Goal: Task Accomplishment & Management: Use online tool/utility

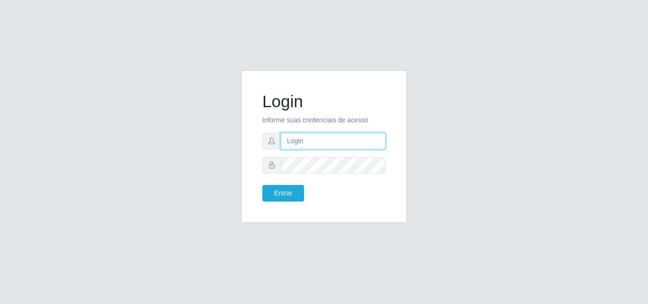
drag, startPoint x: 0, startPoint y: 0, endPoint x: 316, endPoint y: 147, distance: 348.3
click at [316, 147] on input "text" at bounding box center [333, 141] width 105 height 17
type input "biatriz@comprebem"
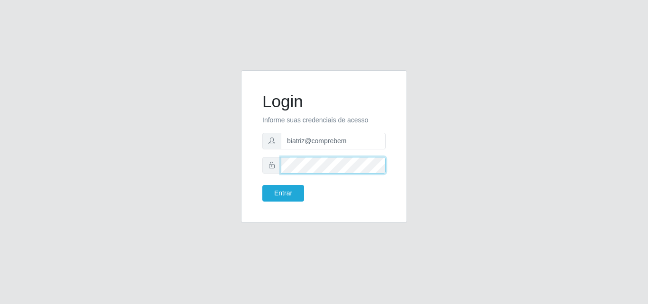
click at [262, 185] on button "Entrar" at bounding box center [283, 193] width 42 height 17
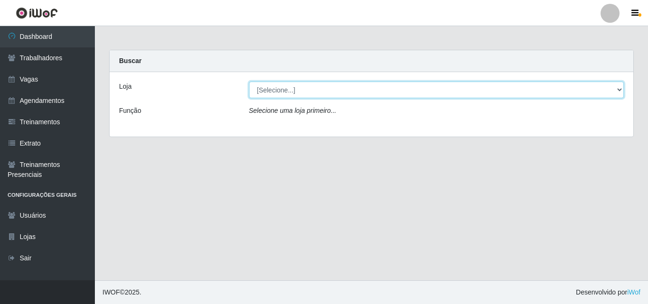
drag, startPoint x: 330, startPoint y: 86, endPoint x: 330, endPoint y: 94, distance: 7.1
click at [330, 87] on select "[Selecione...] Supermercado Compre Bem - Itabaiana" at bounding box center [436, 90] width 375 height 17
select select "264"
click at [249, 82] on select "[Selecione...] Supermercado Compre Bem - Itabaiana" at bounding box center [436, 90] width 375 height 17
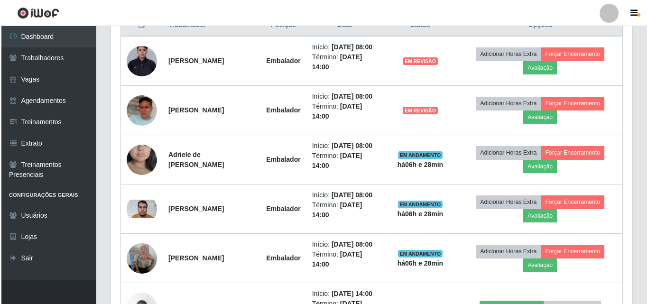
scroll to position [475, 0]
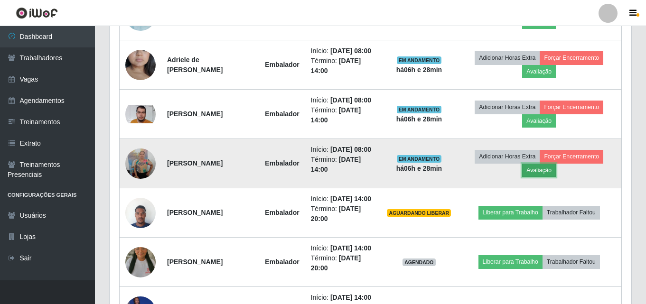
click at [548, 177] on button "Avaliação" at bounding box center [539, 170] width 34 height 13
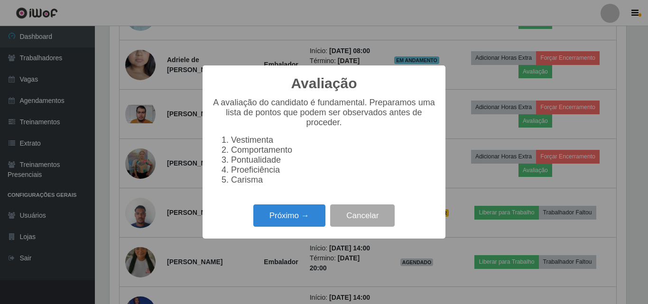
scroll to position [197, 517]
click at [307, 217] on button "Próximo →" at bounding box center [289, 216] width 72 height 22
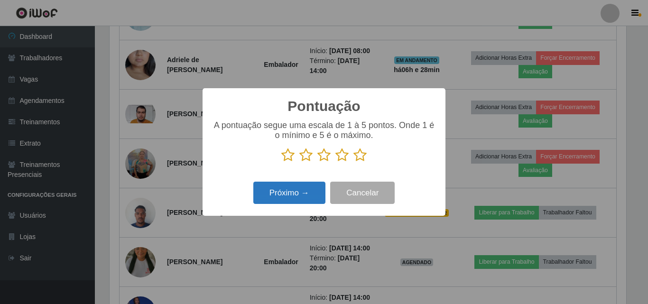
scroll to position [474452, 474132]
click at [344, 158] on icon at bounding box center [342, 155] width 13 height 14
click at [336, 162] on input "radio" at bounding box center [336, 162] width 0 height 0
click at [301, 175] on div "Pontuação × A pontuação segue uma escala de 1 à 5 pontos. Onde 1 é o mínimo e 5…" at bounding box center [324, 152] width 243 height 128
click at [300, 189] on button "Próximo →" at bounding box center [289, 193] width 72 height 22
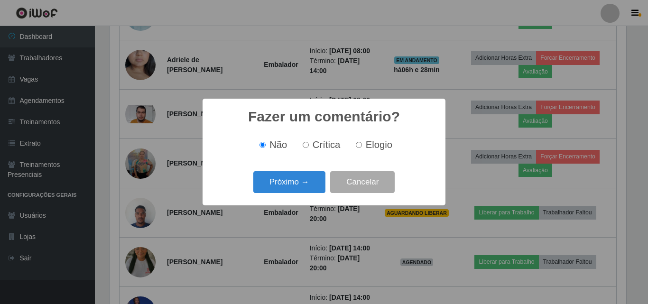
click at [300, 189] on button "Próximo →" at bounding box center [289, 182] width 72 height 22
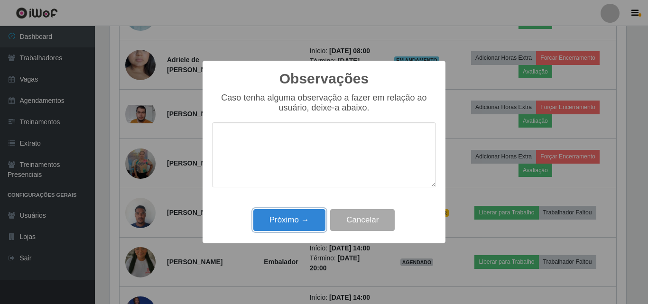
click at [310, 225] on button "Próximo →" at bounding box center [289, 220] width 72 height 22
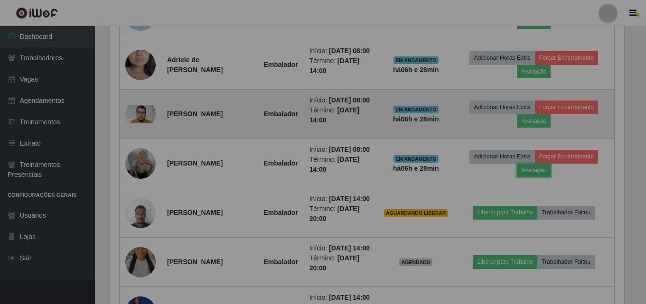
scroll to position [197, 522]
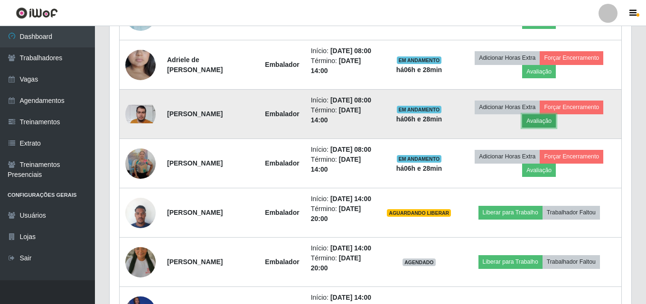
click at [537, 128] on button "Avaliação" at bounding box center [539, 120] width 34 height 13
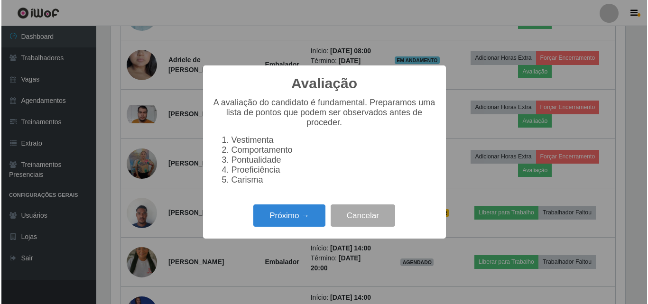
scroll to position [197, 517]
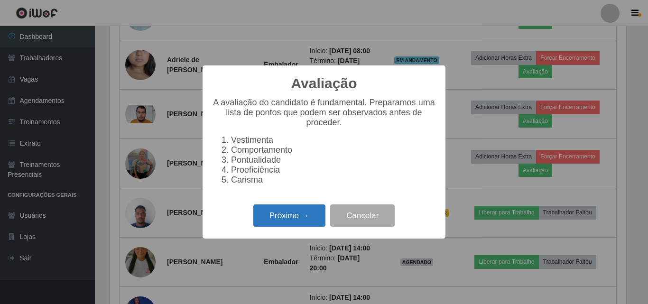
click at [292, 222] on button "Próximo →" at bounding box center [289, 216] width 72 height 22
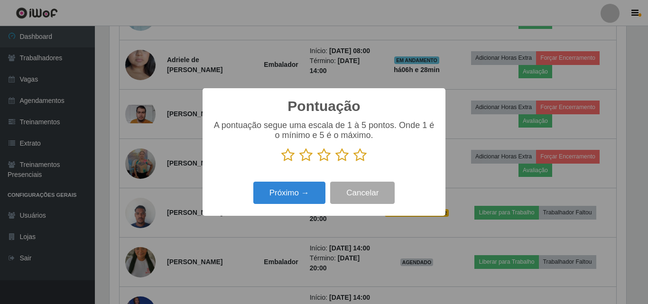
drag, startPoint x: 342, startPoint y: 161, endPoint x: 335, endPoint y: 167, distance: 9.2
click at [342, 161] on icon at bounding box center [342, 155] width 13 height 14
click at [336, 162] on input "radio" at bounding box center [336, 162] width 0 height 0
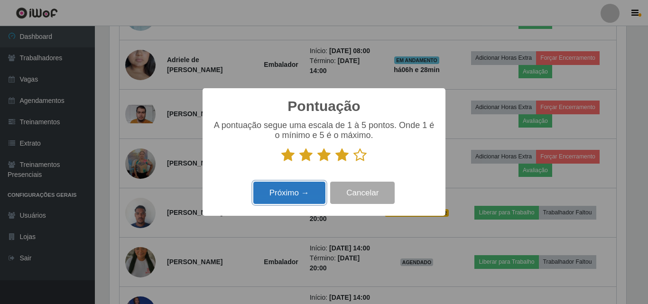
click at [307, 185] on button "Próximo →" at bounding box center [289, 193] width 72 height 22
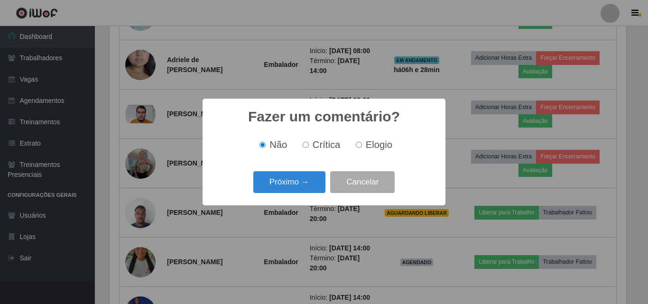
click at [307, 185] on button "Próximo →" at bounding box center [289, 182] width 72 height 22
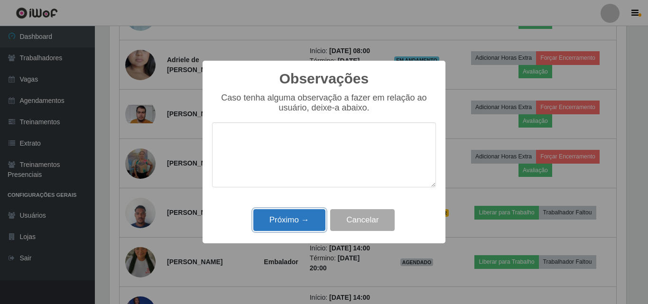
click at [303, 216] on button "Próximo →" at bounding box center [289, 220] width 72 height 22
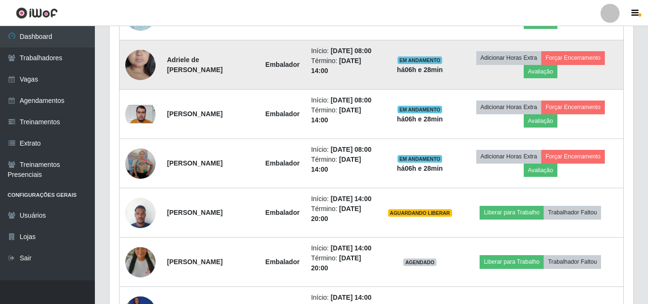
scroll to position [197, 522]
click at [528, 90] on td "Adicionar Horas Extra Forçar Encerramento Avaliação" at bounding box center [539, 64] width 165 height 49
click at [533, 78] on button "Avaliação" at bounding box center [539, 71] width 34 height 13
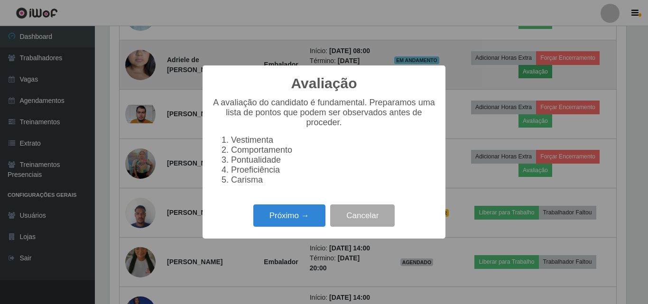
scroll to position [197, 517]
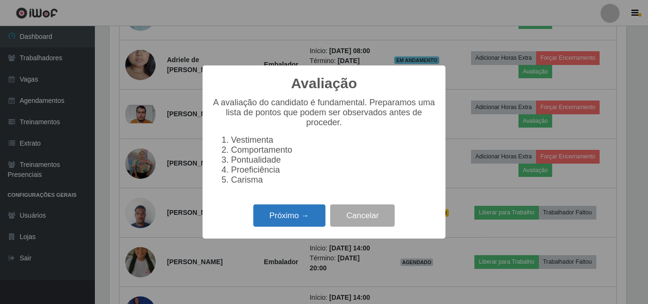
click at [284, 213] on button "Próximo →" at bounding box center [289, 216] width 72 height 22
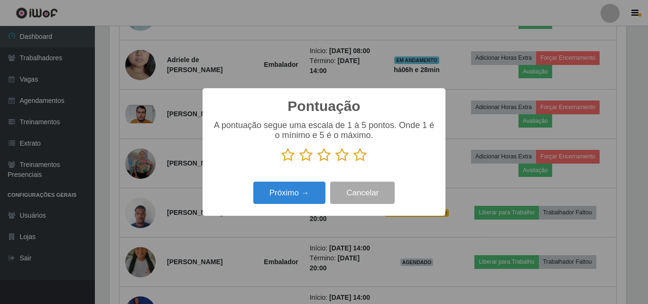
drag, startPoint x: 350, startPoint y: 157, endPoint x: 332, endPoint y: 163, distance: 19.1
click at [346, 159] on p at bounding box center [324, 155] width 224 height 14
drag, startPoint x: 339, startPoint y: 158, endPoint x: 301, endPoint y: 196, distance: 53.4
click at [336, 161] on icon at bounding box center [342, 155] width 13 height 14
click at [336, 162] on input "radio" at bounding box center [336, 162] width 0 height 0
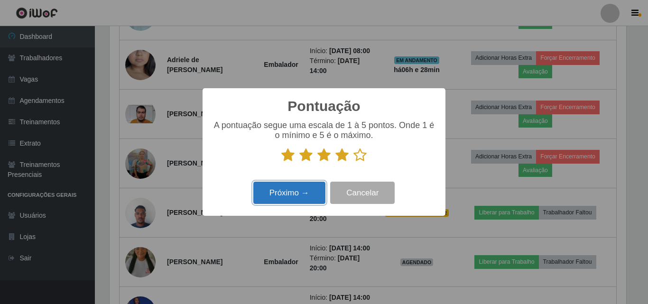
click at [300, 196] on button "Próximo →" at bounding box center [289, 193] width 72 height 22
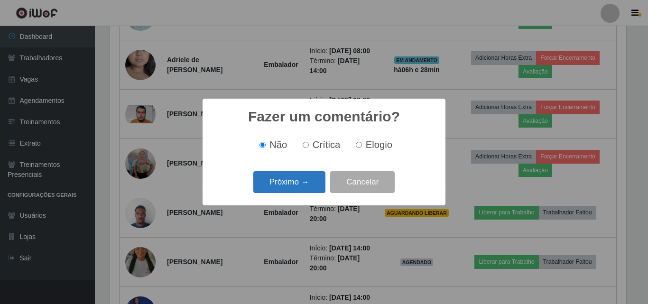
click at [301, 182] on button "Próximo →" at bounding box center [289, 182] width 72 height 22
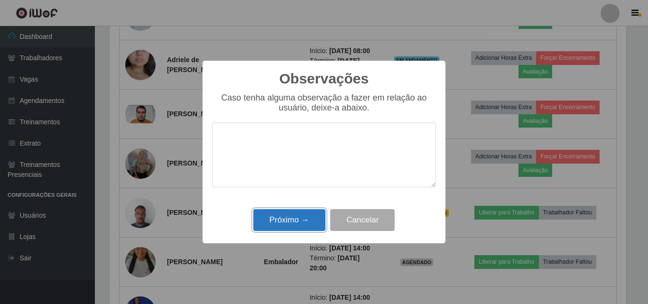
click at [304, 225] on button "Próximo →" at bounding box center [289, 220] width 72 height 22
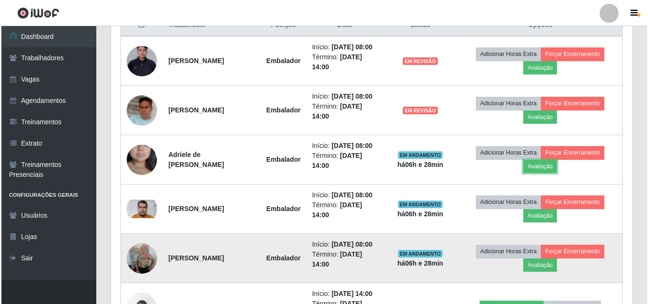
scroll to position [285, 0]
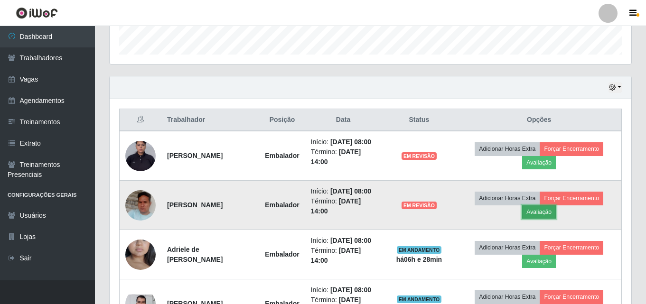
click at [542, 219] on button "Avaliação" at bounding box center [539, 212] width 34 height 13
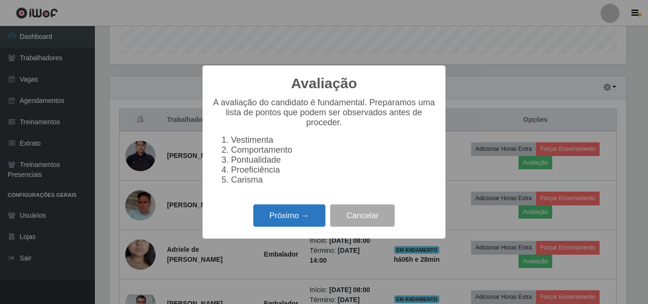
click at [320, 225] on button "Próximo →" at bounding box center [289, 216] width 72 height 22
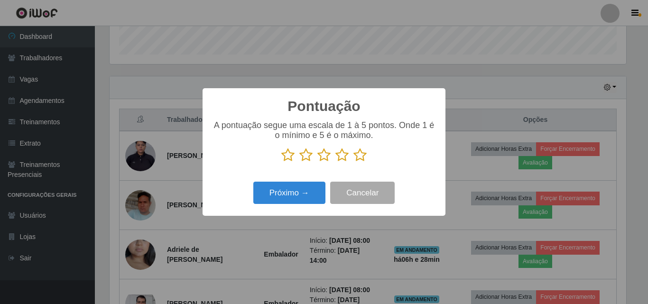
click at [344, 160] on icon at bounding box center [342, 155] width 13 height 14
click at [336, 162] on input "radio" at bounding box center [336, 162] width 0 height 0
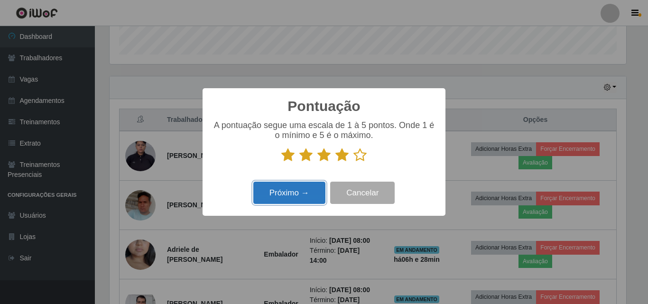
click at [305, 187] on button "Próximo →" at bounding box center [289, 193] width 72 height 22
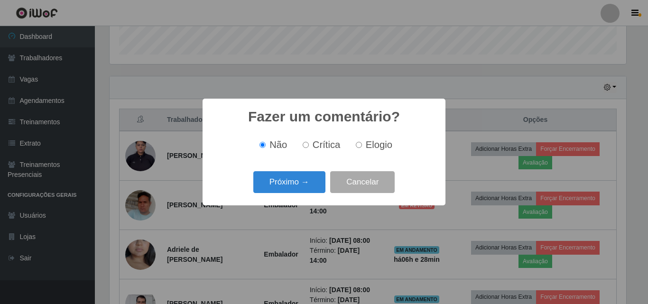
click at [304, 188] on button "Próximo →" at bounding box center [289, 182] width 72 height 22
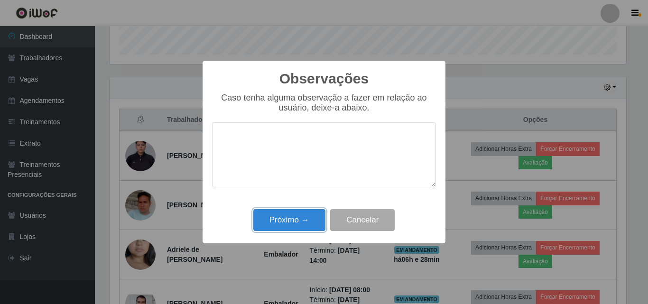
drag, startPoint x: 309, startPoint y: 215, endPoint x: 396, endPoint y: 214, distance: 87.3
click at [313, 215] on button "Próximo →" at bounding box center [289, 220] width 72 height 22
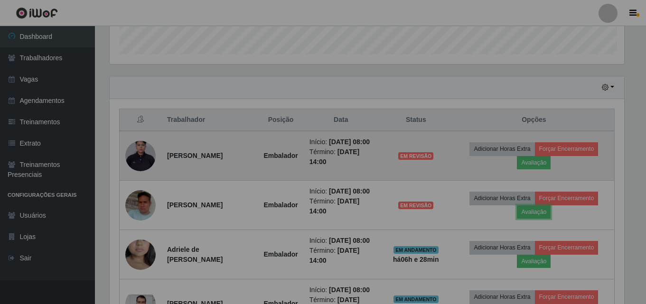
scroll to position [197, 522]
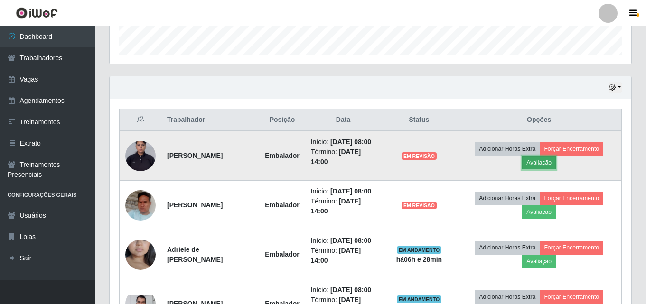
click at [544, 169] on button "Avaliação" at bounding box center [539, 162] width 34 height 13
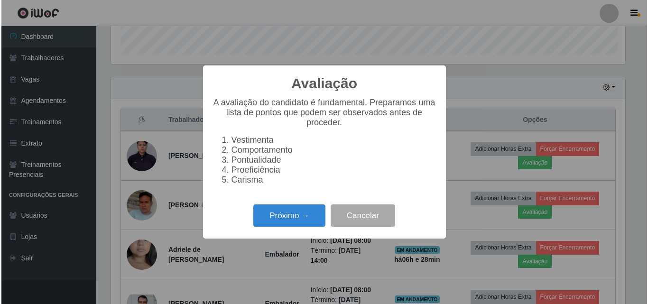
scroll to position [197, 517]
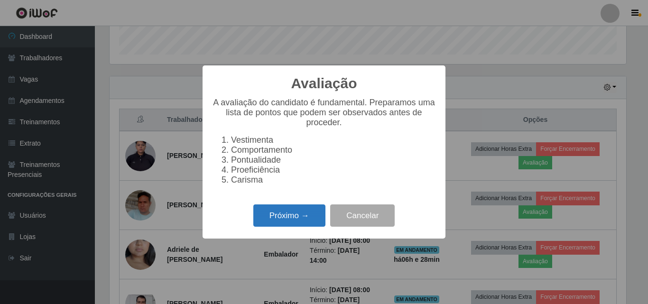
click at [304, 220] on button "Próximo →" at bounding box center [289, 216] width 72 height 22
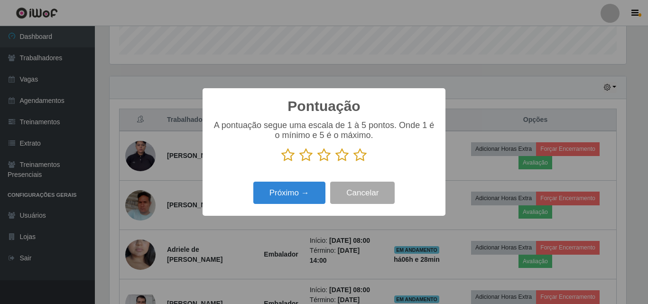
drag, startPoint x: 345, startPoint y: 156, endPoint x: 337, endPoint y: 165, distance: 11.8
click at [341, 161] on icon at bounding box center [342, 155] width 13 height 14
click at [336, 162] on input "radio" at bounding box center [336, 162] width 0 height 0
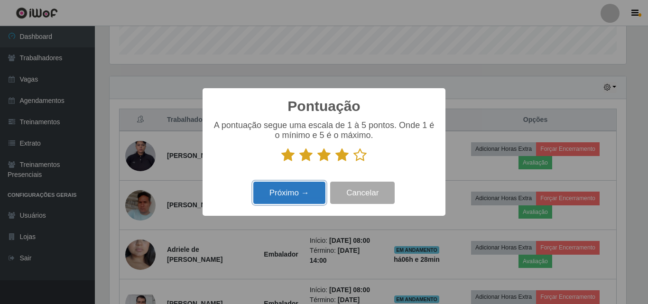
click at [298, 191] on button "Próximo →" at bounding box center [289, 193] width 72 height 22
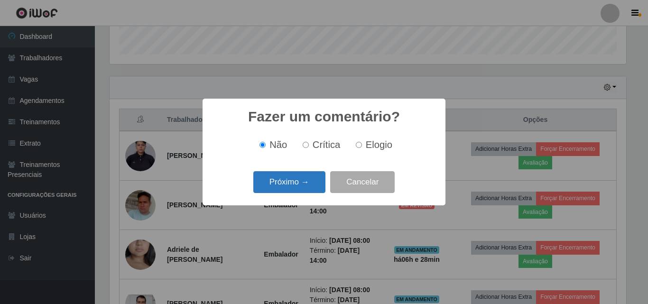
click at [296, 187] on button "Próximo →" at bounding box center [289, 182] width 72 height 22
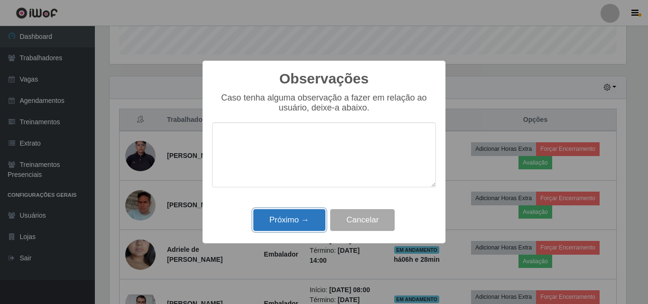
click at [302, 218] on button "Próximo →" at bounding box center [289, 220] width 72 height 22
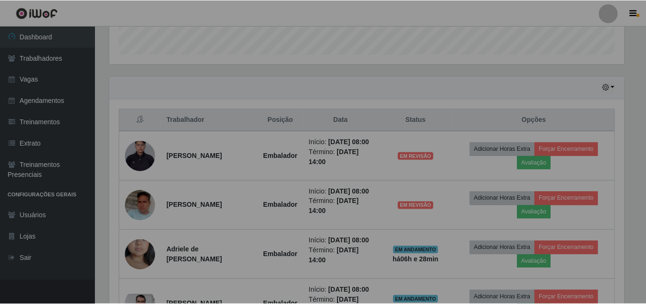
scroll to position [0, 0]
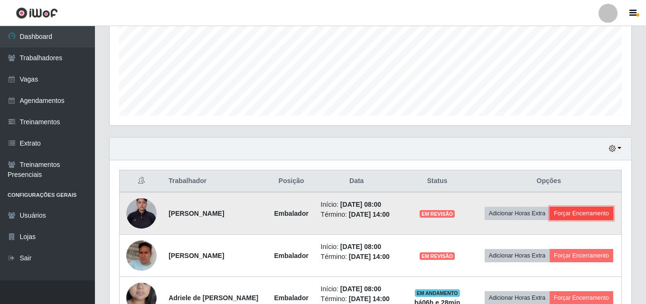
click at [560, 220] on button "Forçar Encerramento" at bounding box center [582, 213] width 64 height 13
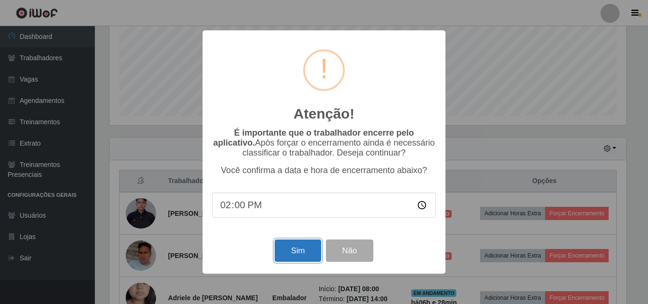
click at [309, 252] on button "Sim" at bounding box center [298, 251] width 46 height 22
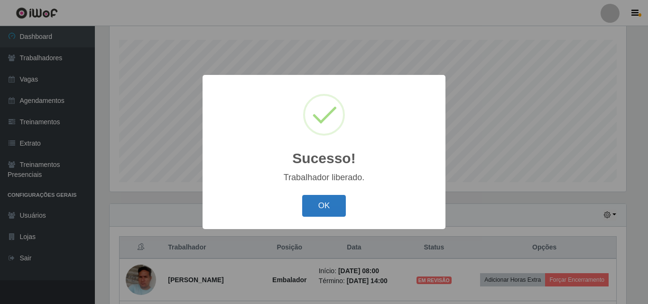
click at [322, 197] on button "OK" at bounding box center [324, 206] width 44 height 22
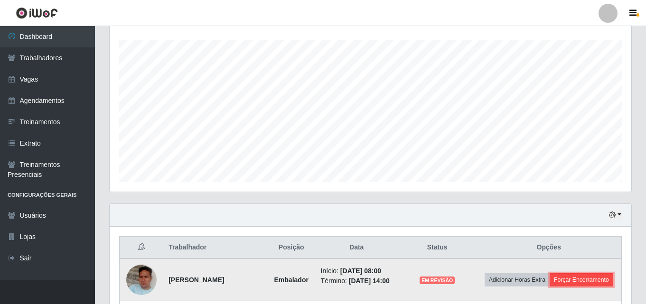
click at [565, 287] on button "Forçar Encerramento" at bounding box center [582, 279] width 64 height 13
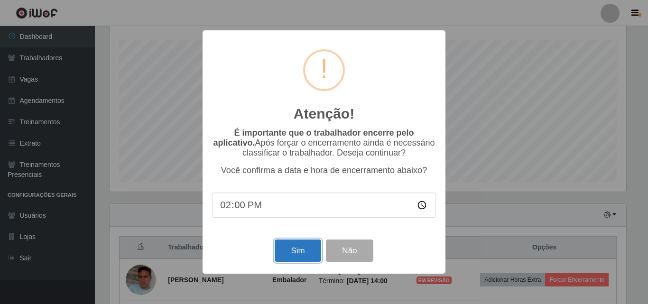
click at [299, 244] on button "Sim" at bounding box center [298, 251] width 46 height 22
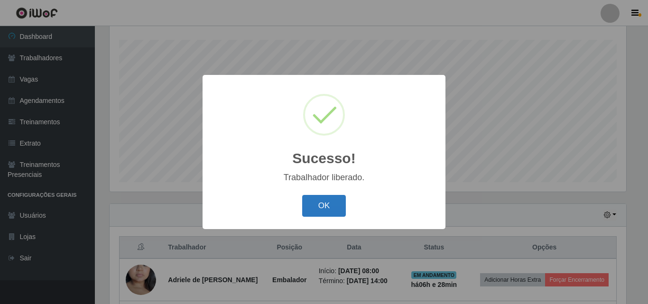
click at [335, 212] on button "OK" at bounding box center [324, 206] width 44 height 22
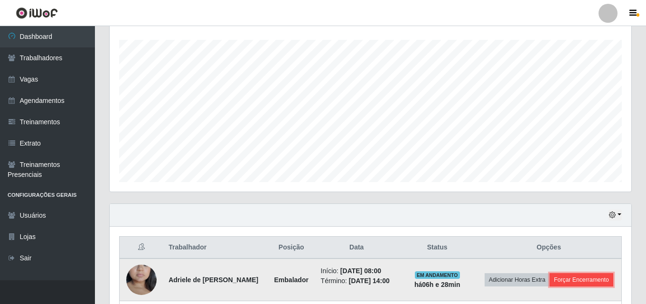
click at [550, 287] on button "Forçar Encerramento" at bounding box center [582, 279] width 64 height 13
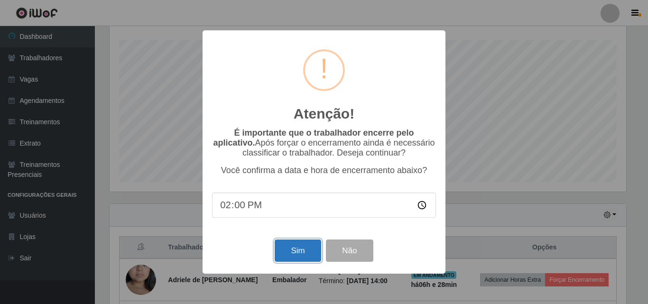
click at [305, 246] on button "Sim" at bounding box center [298, 251] width 46 height 22
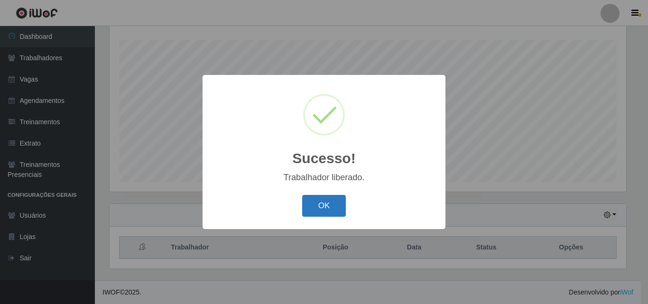
click at [324, 215] on button "OK" at bounding box center [324, 206] width 44 height 22
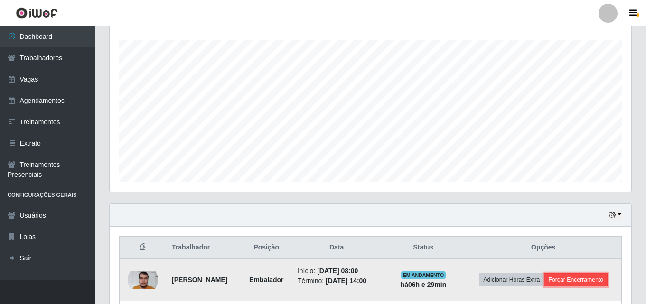
click at [544, 287] on button "Forçar Encerramento" at bounding box center [576, 279] width 64 height 13
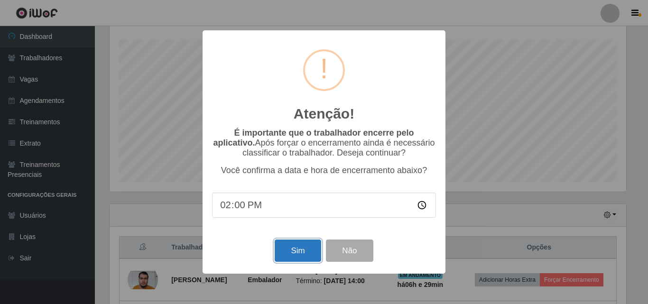
click at [300, 249] on button "Sim" at bounding box center [298, 251] width 46 height 22
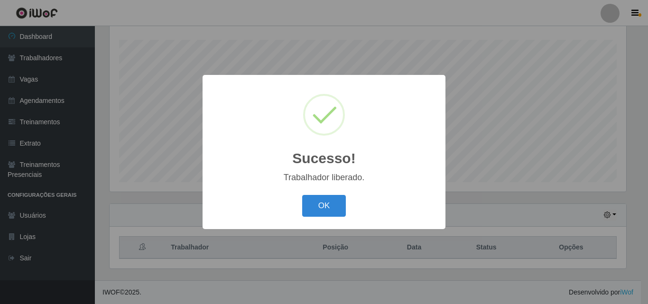
click at [333, 216] on button "OK" at bounding box center [324, 206] width 44 height 22
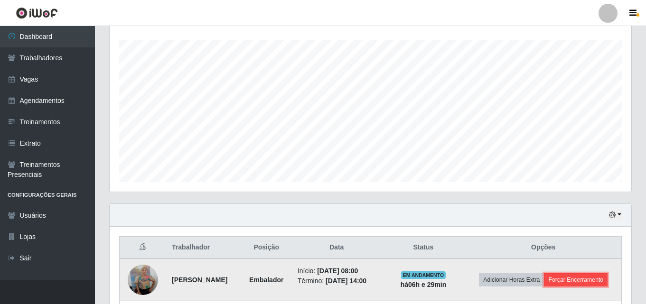
click at [544, 287] on button "Forçar Encerramento" at bounding box center [576, 279] width 64 height 13
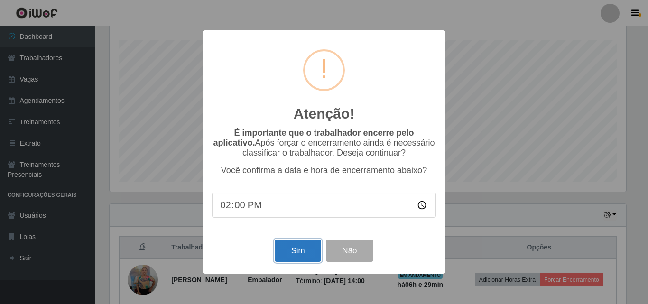
click at [317, 249] on button "Sim" at bounding box center [298, 251] width 46 height 22
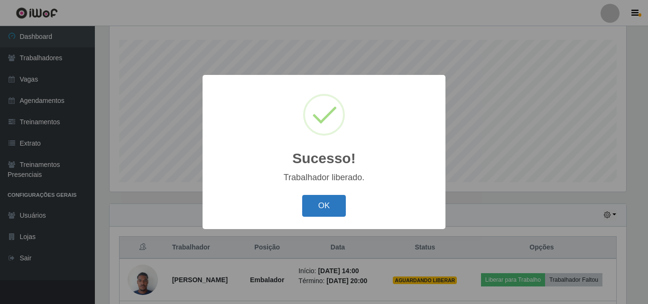
click at [318, 214] on button "OK" at bounding box center [324, 206] width 44 height 22
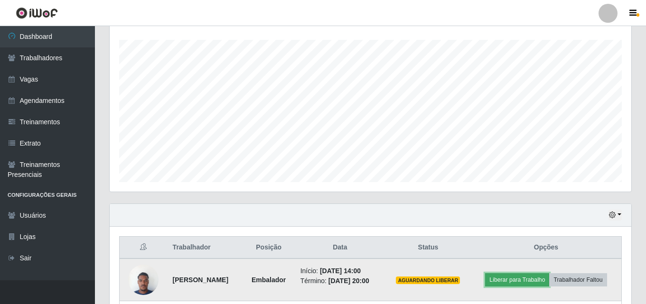
click at [530, 283] on button "Liberar para Trabalho" at bounding box center [517, 279] width 64 height 13
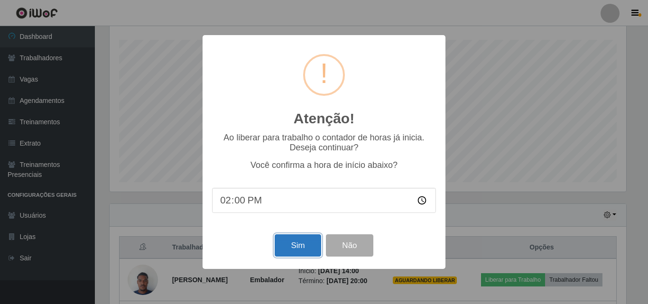
click at [304, 247] on button "Sim" at bounding box center [298, 245] width 46 height 22
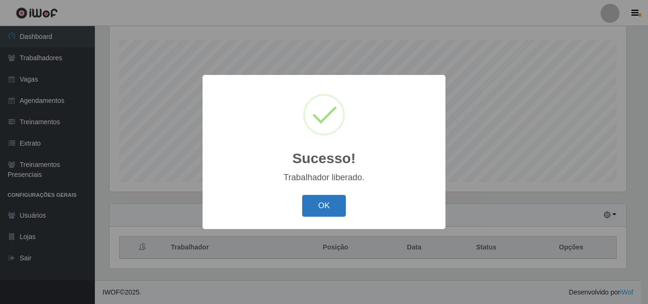
click at [318, 206] on button "OK" at bounding box center [324, 206] width 44 height 22
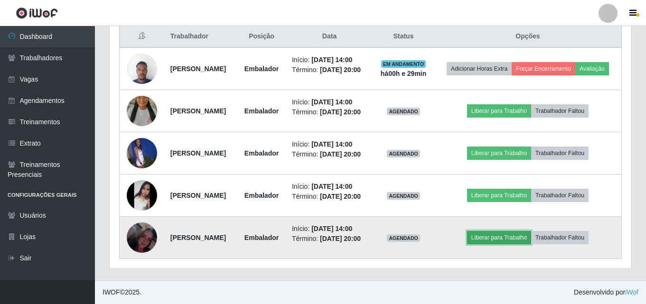
click at [496, 244] on button "Liberar para Trabalho" at bounding box center [499, 237] width 64 height 13
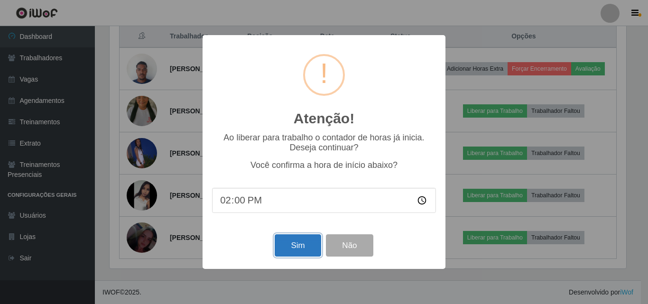
click at [277, 244] on button "Sim" at bounding box center [298, 245] width 46 height 22
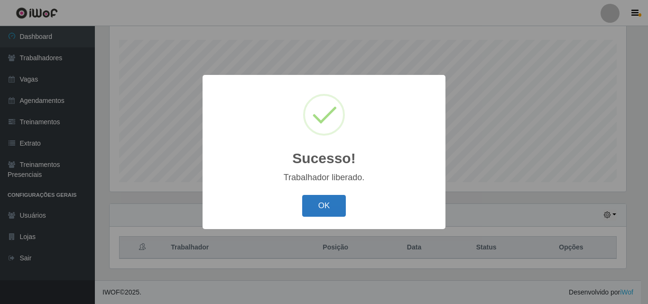
click at [316, 207] on button "OK" at bounding box center [324, 206] width 44 height 22
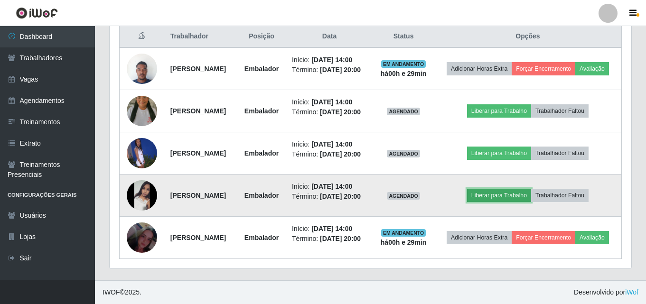
click at [504, 190] on button "Liberar para Trabalho" at bounding box center [499, 195] width 64 height 13
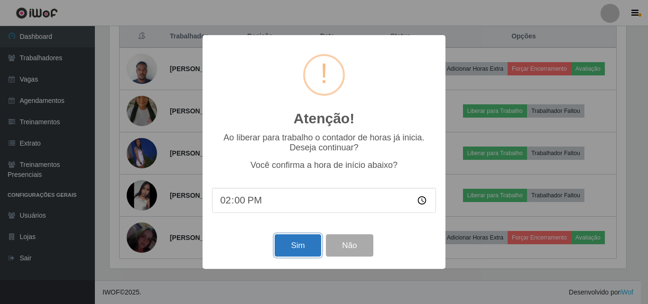
click at [288, 247] on button "Sim" at bounding box center [298, 245] width 46 height 22
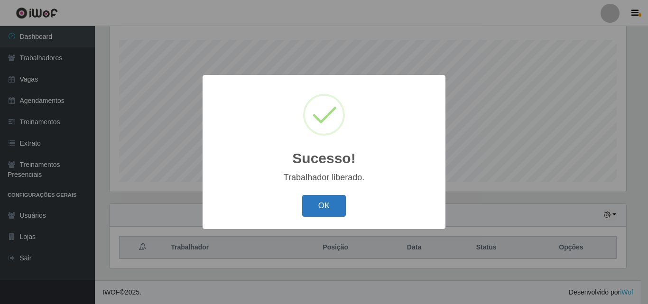
click at [325, 212] on button "OK" at bounding box center [324, 206] width 44 height 22
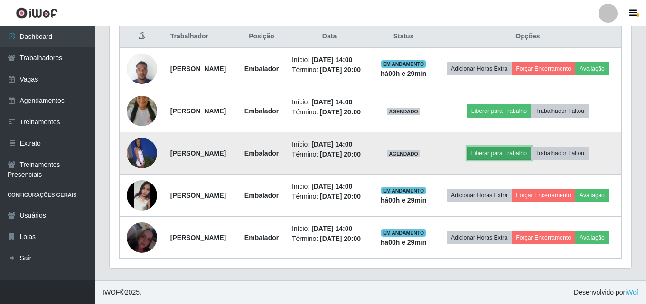
click at [505, 148] on button "Liberar para Trabalho" at bounding box center [499, 153] width 64 height 13
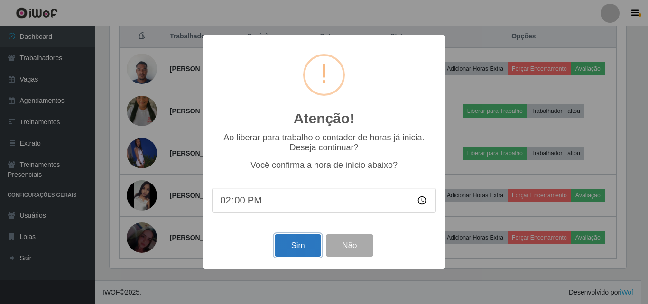
click at [283, 243] on button "Sim" at bounding box center [298, 245] width 46 height 22
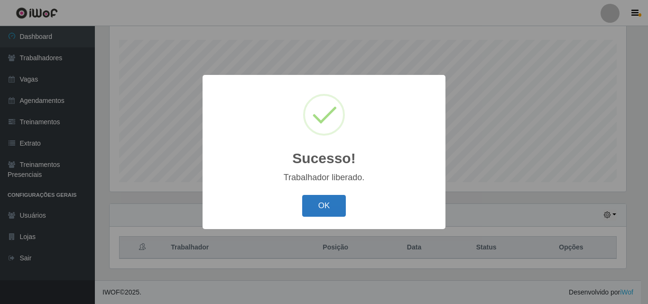
drag, startPoint x: 322, startPoint y: 190, endPoint x: 324, endPoint y: 199, distance: 8.9
click at [324, 199] on div "Sucesso! × Trabalhador liberado. OK Cancel" at bounding box center [324, 152] width 243 height 154
click at [327, 205] on button "OK" at bounding box center [324, 206] width 44 height 22
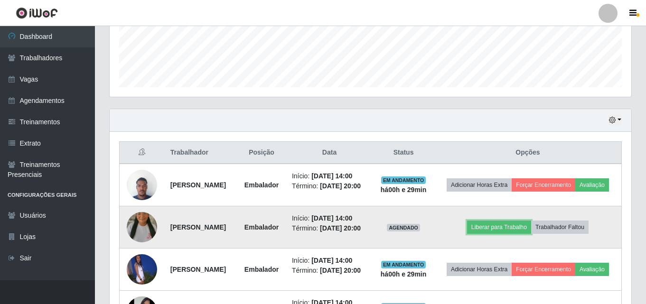
click at [489, 231] on td "Liberar para Trabalho Trabalhador Faltou" at bounding box center [527, 227] width 187 height 42
click at [512, 234] on button "Liberar para Trabalho" at bounding box center [499, 227] width 64 height 13
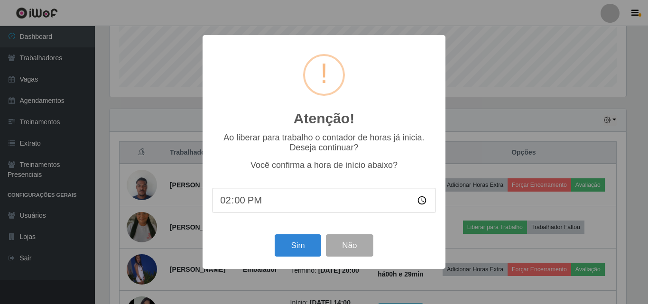
click at [306, 259] on div "Sim Não" at bounding box center [324, 245] width 224 height 27
click at [306, 256] on button "Sim" at bounding box center [298, 245] width 46 height 22
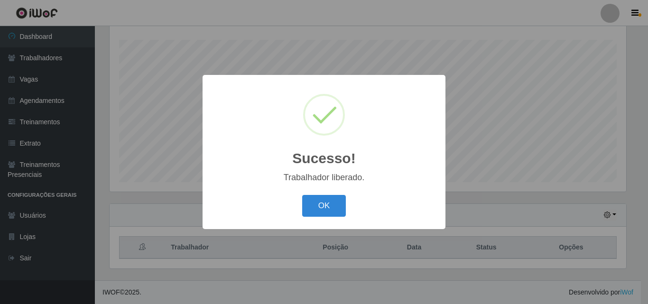
click at [320, 216] on div "OK Cancel" at bounding box center [324, 205] width 224 height 27
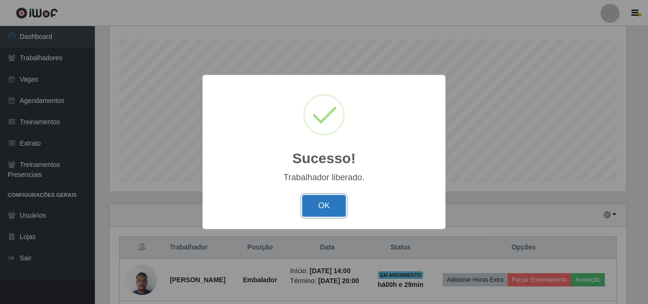
click at [322, 208] on button "OK" at bounding box center [324, 206] width 44 height 22
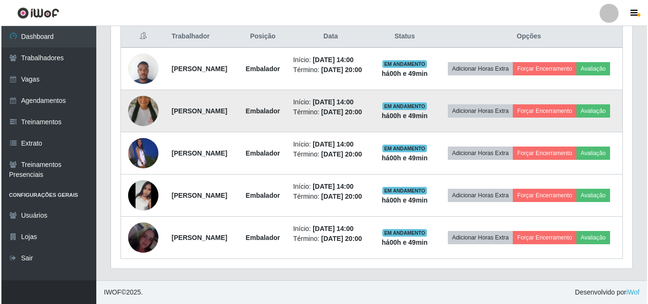
scroll to position [309, 0]
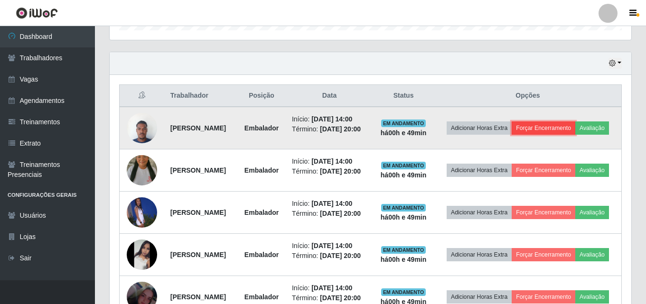
click at [575, 122] on button "Forçar Encerramento" at bounding box center [544, 128] width 64 height 13
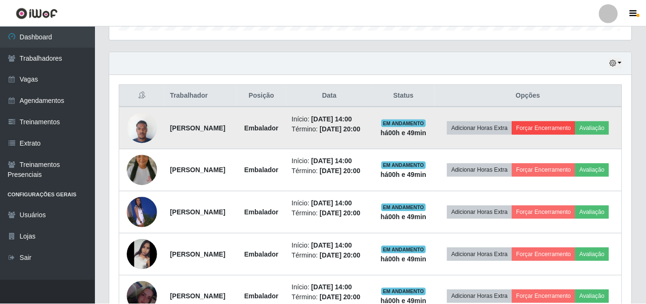
scroll to position [197, 517]
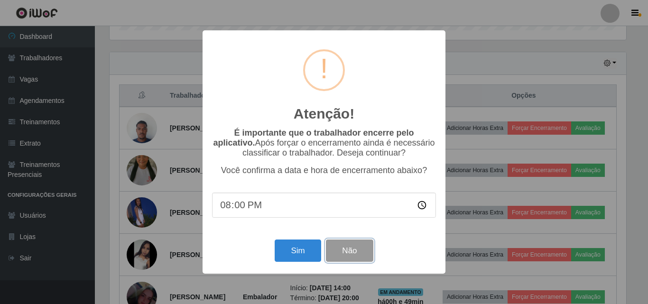
click at [351, 255] on button "Não" at bounding box center [349, 251] width 47 height 22
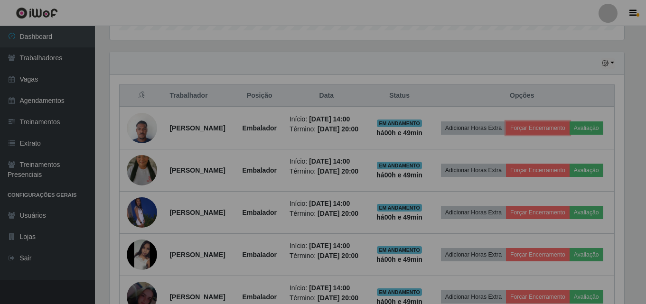
scroll to position [197, 522]
